Goal: Task Accomplishment & Management: Complete application form

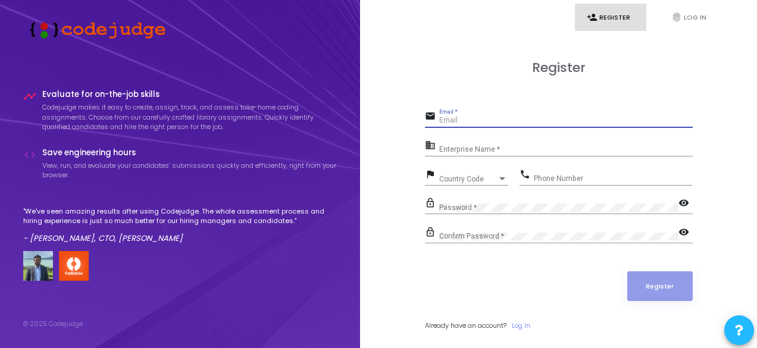
click at [506, 118] on input "Email *" at bounding box center [566, 121] width 254 height 8
type input "[EMAIL_ADDRESS][DOMAIN_NAME]"
click at [501, 151] on input "Enterprise Name *" at bounding box center [566, 150] width 254 height 8
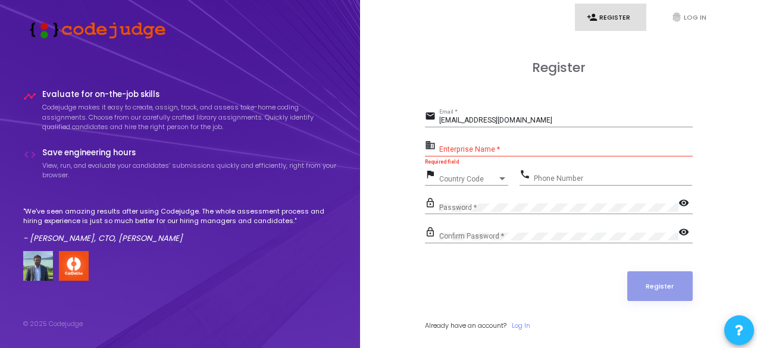
click at [502, 173] on div "Country Code Country Code" at bounding box center [473, 176] width 69 height 18
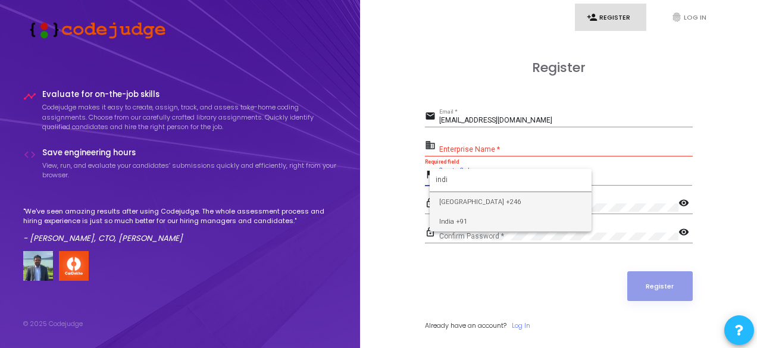
type input "indi"
click at [511, 221] on span "India +91" at bounding box center [510, 222] width 143 height 20
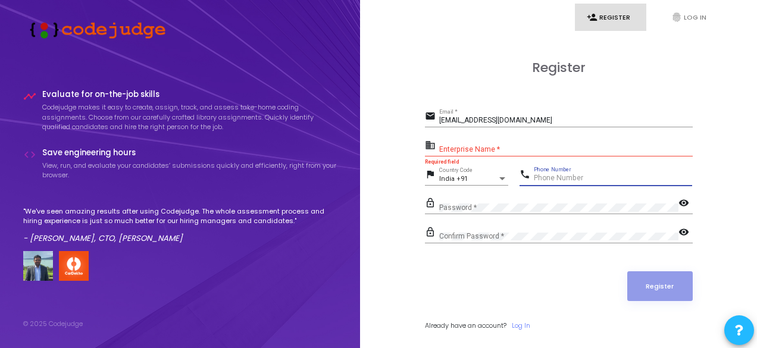
click at [585, 180] on input "Phone Number" at bounding box center [613, 178] width 158 height 8
type input "9119022466"
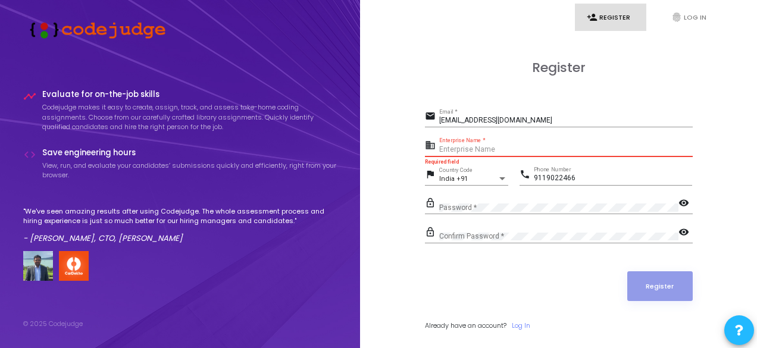
click at [513, 149] on input "Enterprise Name *" at bounding box center [566, 150] width 254 height 8
type input "frontend developer"
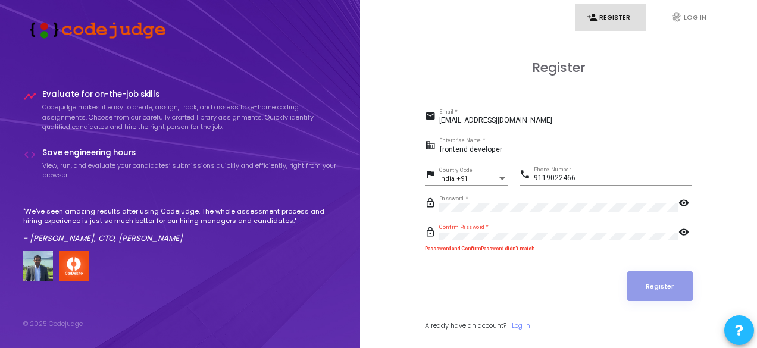
click at [680, 202] on mat-icon "visibility" at bounding box center [686, 204] width 14 height 14
click at [682, 224] on div "visibility" at bounding box center [686, 232] width 14 height 16
click at [683, 233] on mat-icon "visibility" at bounding box center [686, 233] width 14 height 14
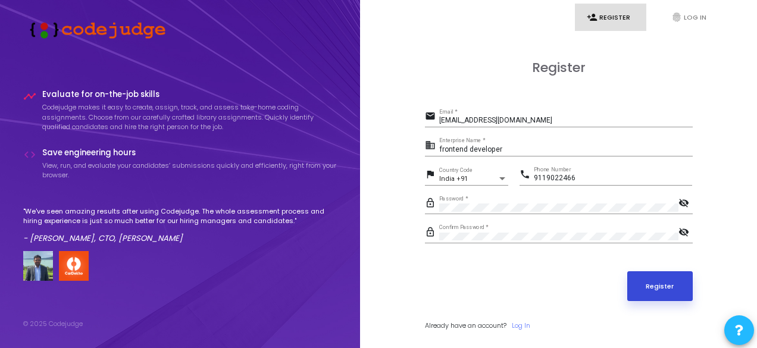
click at [670, 274] on button "Register" at bounding box center [659, 286] width 65 height 30
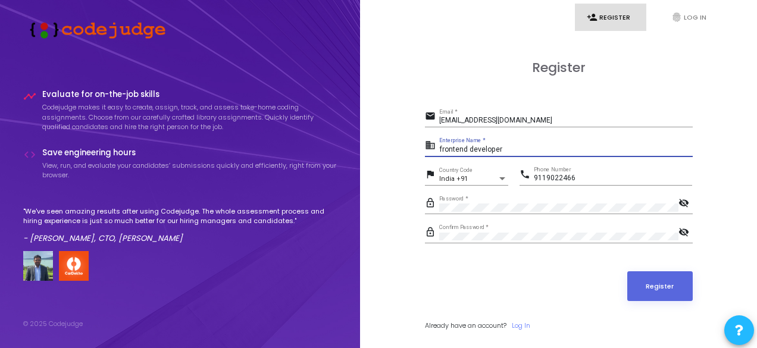
drag, startPoint x: 503, startPoint y: 146, endPoint x: 418, endPoint y: 149, distance: 85.2
click at [418, 149] on div "Register email saliksidd40@gmail.com Email * business frontend developer Enterp…" at bounding box center [558, 209] width 371 height 348
type input "salik"
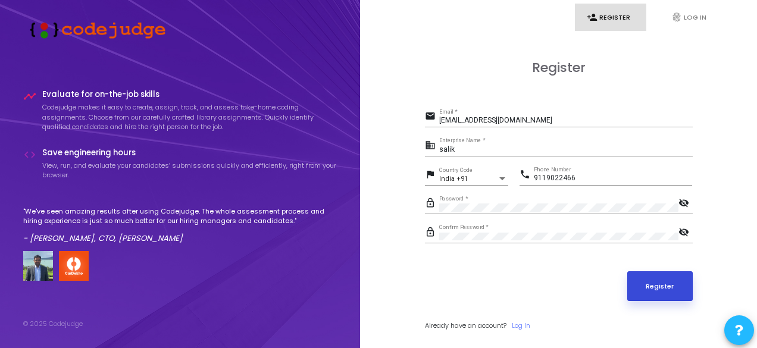
click at [670, 291] on button "Register" at bounding box center [659, 286] width 65 height 30
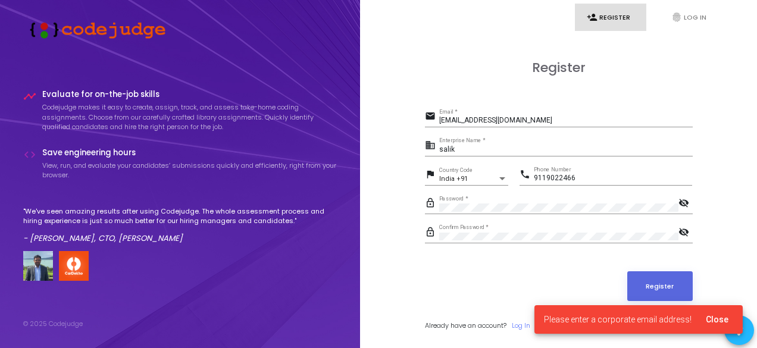
click at [511, 245] on div "lock_outline Confirm Password * visibility_off" at bounding box center [559, 237] width 268 height 27
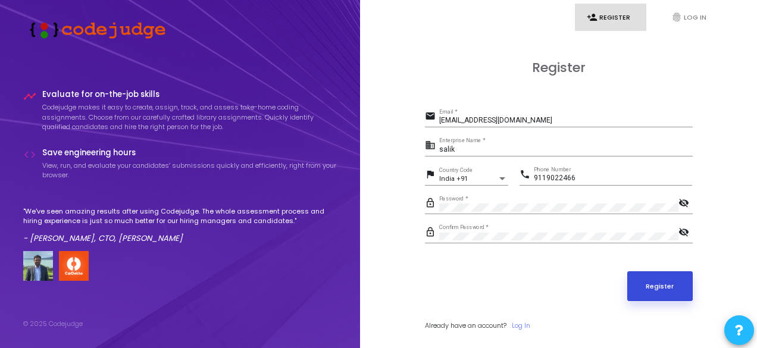
drag, startPoint x: 665, startPoint y: 299, endPoint x: 657, endPoint y: 290, distance: 12.3
click at [657, 290] on form "email saliksidd40@gmail.com Email * business salik Enterprise Name * flag India…" at bounding box center [559, 219] width 268 height 222
click at [657, 290] on button "Register" at bounding box center [659, 286] width 65 height 30
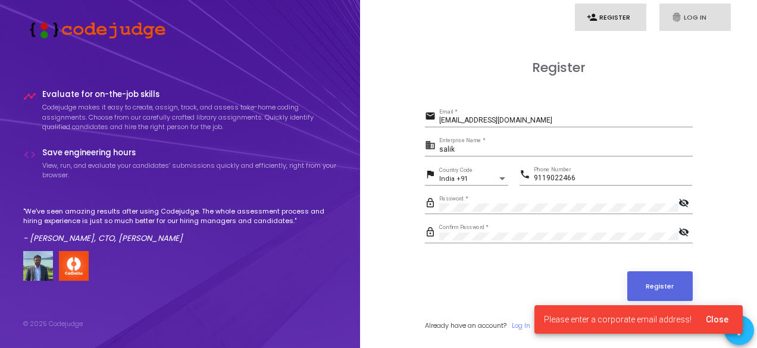
click at [683, 20] on link "fingerprint Log In" at bounding box center [695, 18] width 71 height 28
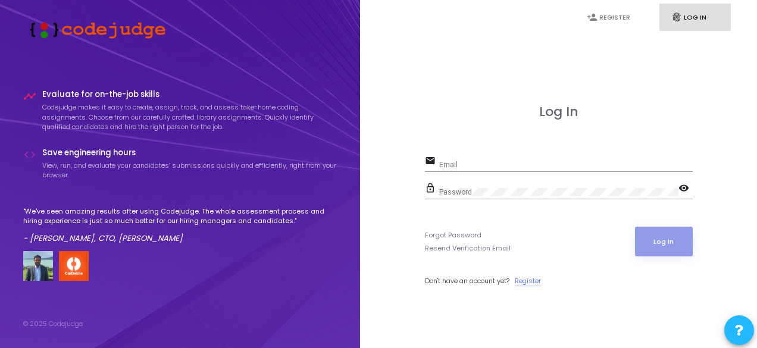
click at [525, 279] on link "Register" at bounding box center [528, 281] width 26 height 10
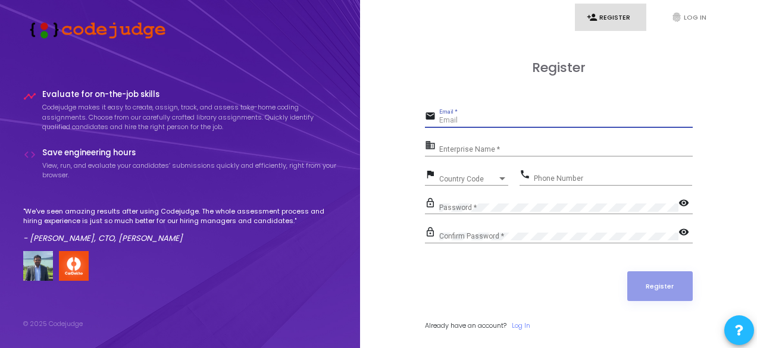
click at [470, 117] on input "Email *" at bounding box center [566, 121] width 254 height 8
type input "[EMAIL_ADDRESS][DOMAIN_NAME]"
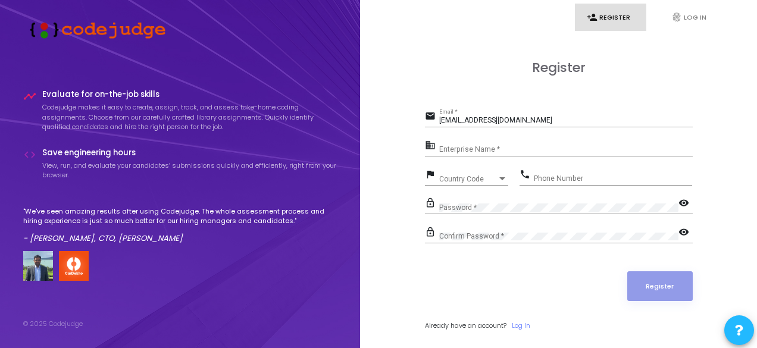
click at [508, 142] on div "Enterprise Name *" at bounding box center [566, 147] width 254 height 18
type input "salik"
click at [489, 176] on div "Country Code" at bounding box center [468, 179] width 58 height 7
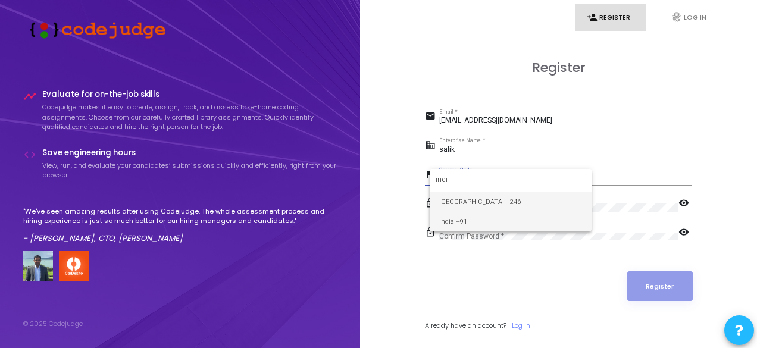
type input "indi"
click at [483, 227] on span "India +91" at bounding box center [510, 222] width 143 height 20
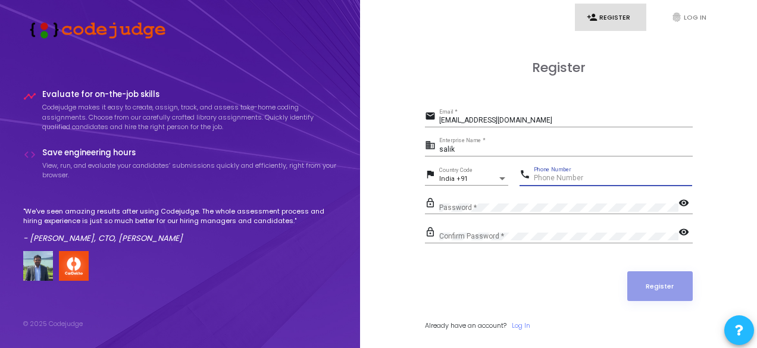
click at [562, 180] on input "Phone Number" at bounding box center [613, 178] width 158 height 8
type input "9119022466"
click at [526, 202] on div "Password *" at bounding box center [558, 205] width 239 height 18
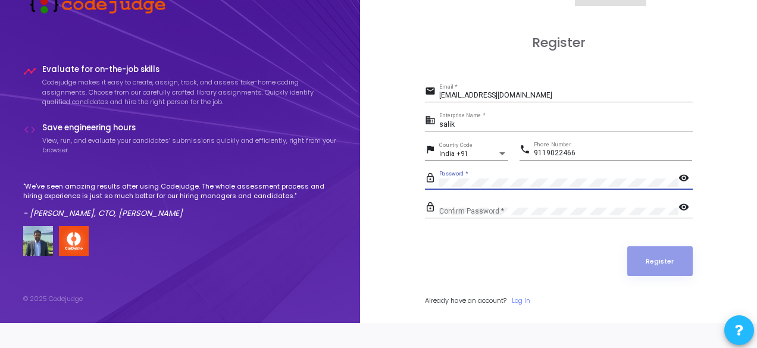
scroll to position [34, 0]
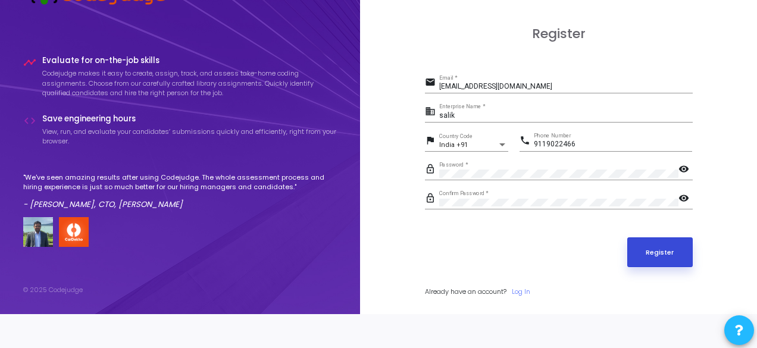
click at [682, 240] on button "Register" at bounding box center [659, 253] width 65 height 30
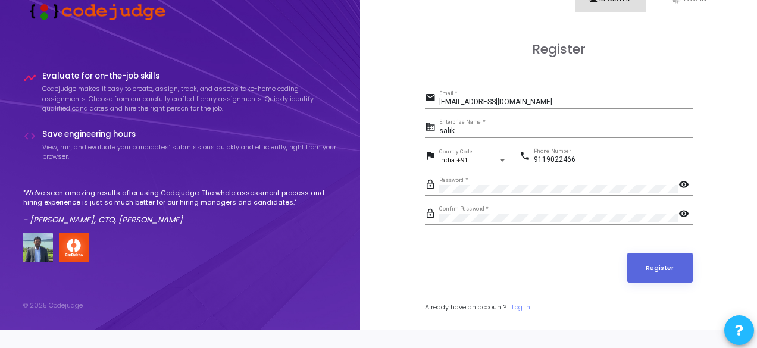
scroll to position [0, 0]
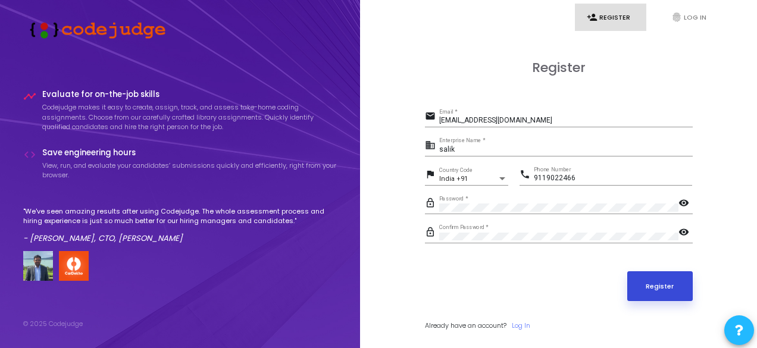
click at [646, 276] on button "Register" at bounding box center [659, 286] width 65 height 30
